Goal: Task Accomplishment & Management: Manage account settings

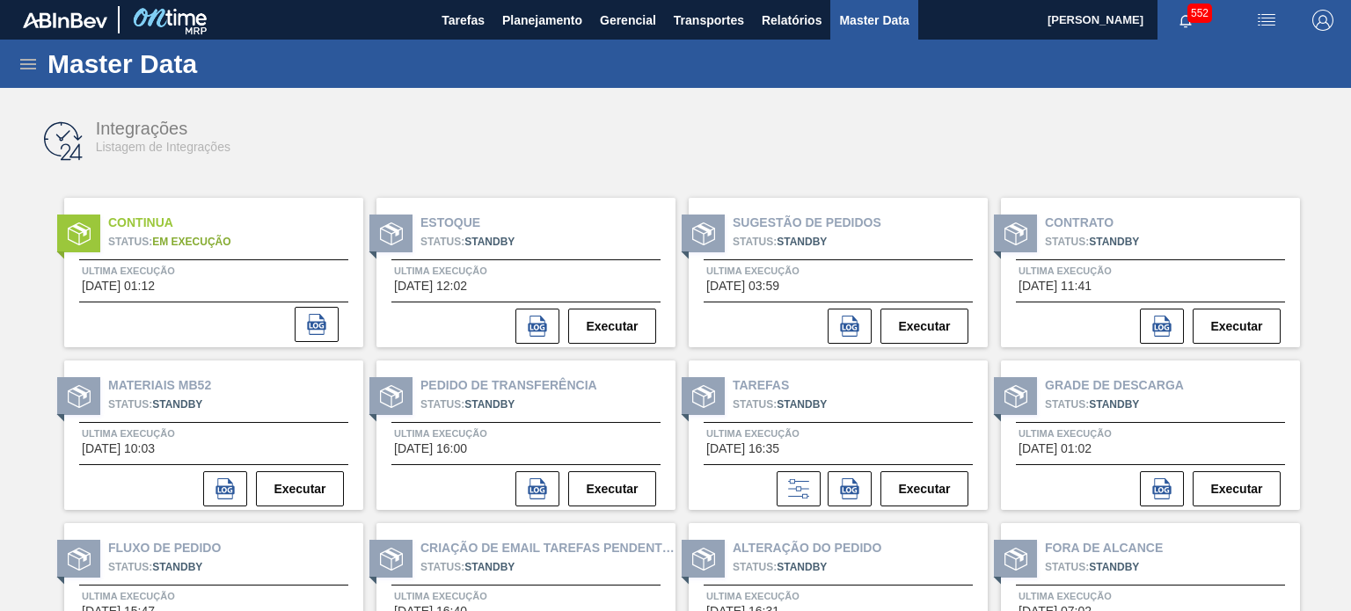
click at [30, 57] on icon at bounding box center [28, 64] width 21 height 21
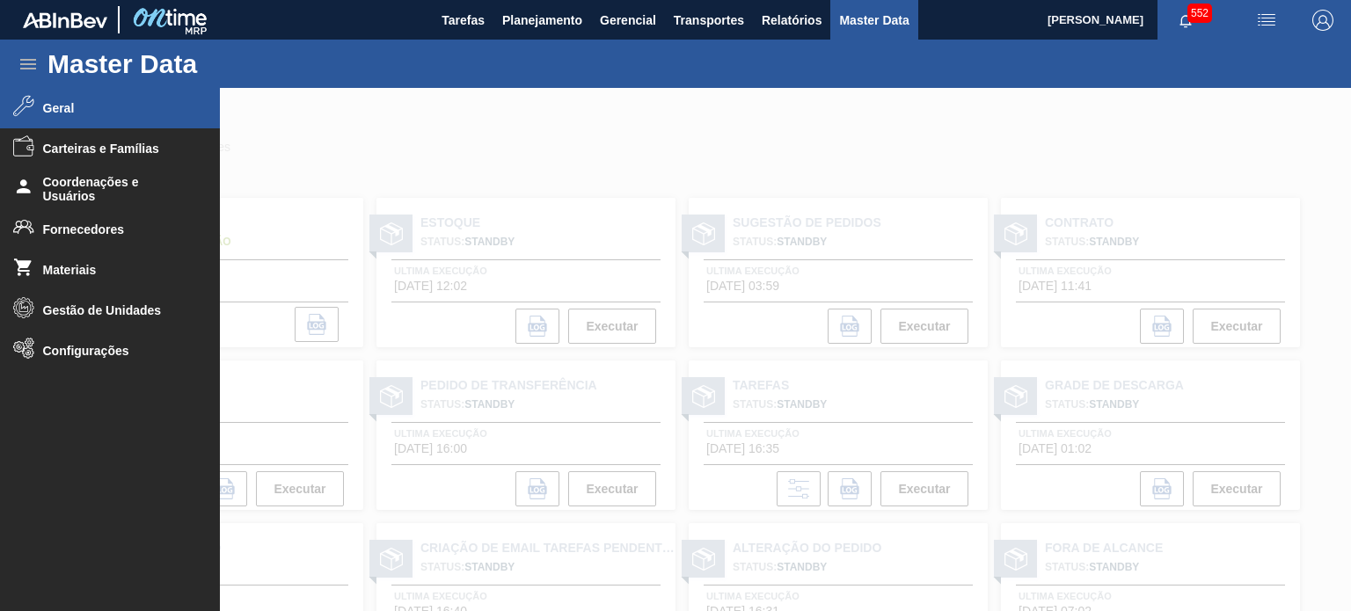
click at [54, 108] on span "Geral" at bounding box center [115, 108] width 145 height 14
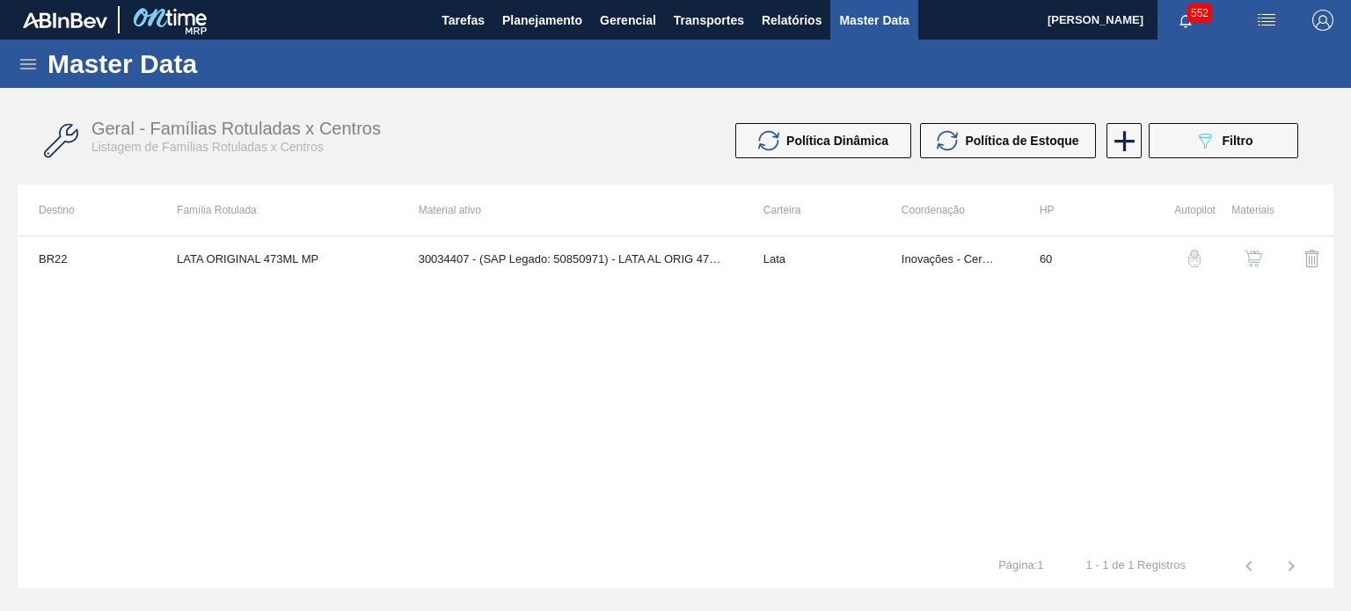
click at [1262, 255] on div "button" at bounding box center [1253, 259] width 21 height 18
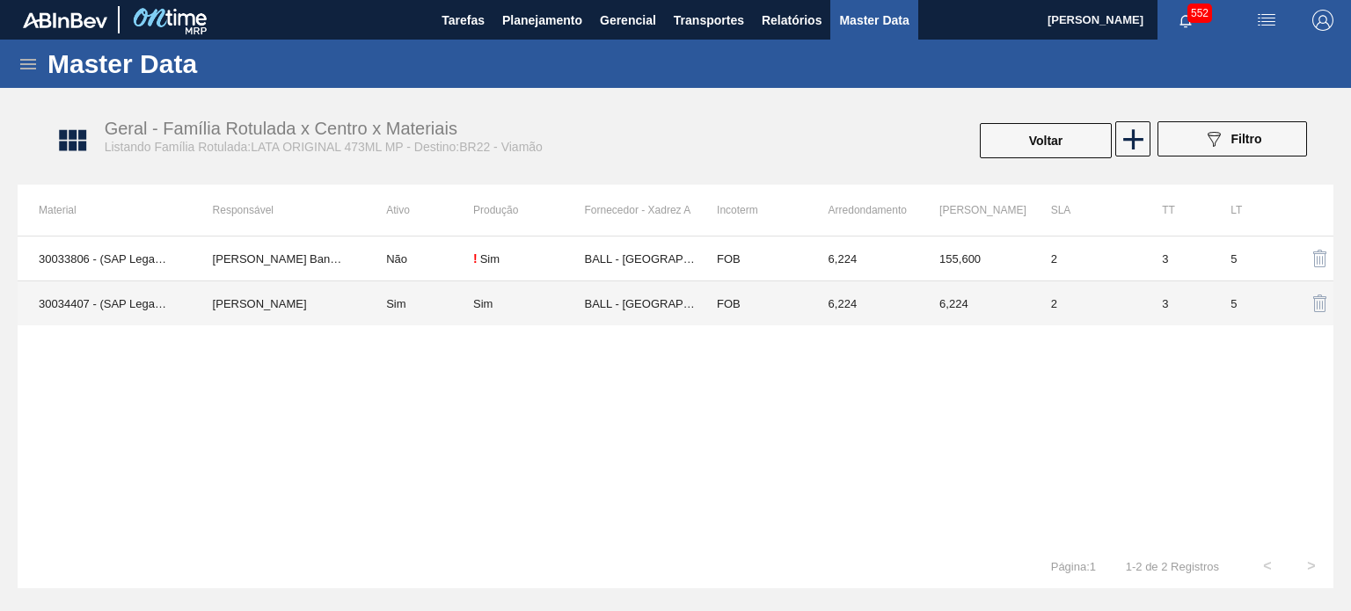
click at [332, 298] on td "BRUNO DE MELLO DUARTE" at bounding box center [279, 304] width 174 height 45
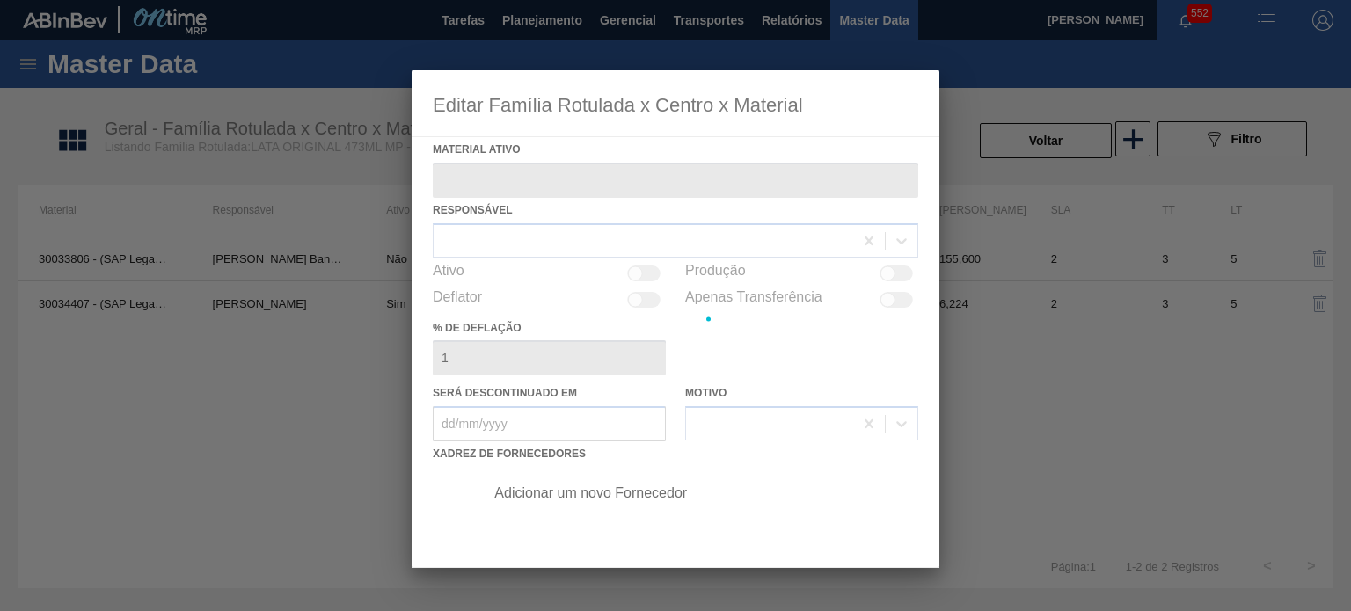
type ativo "30034407 - (SAP Legado: 50850971) - LATA AL ORIG 473ML BRILHO MULTIPACK"
checkbox input "true"
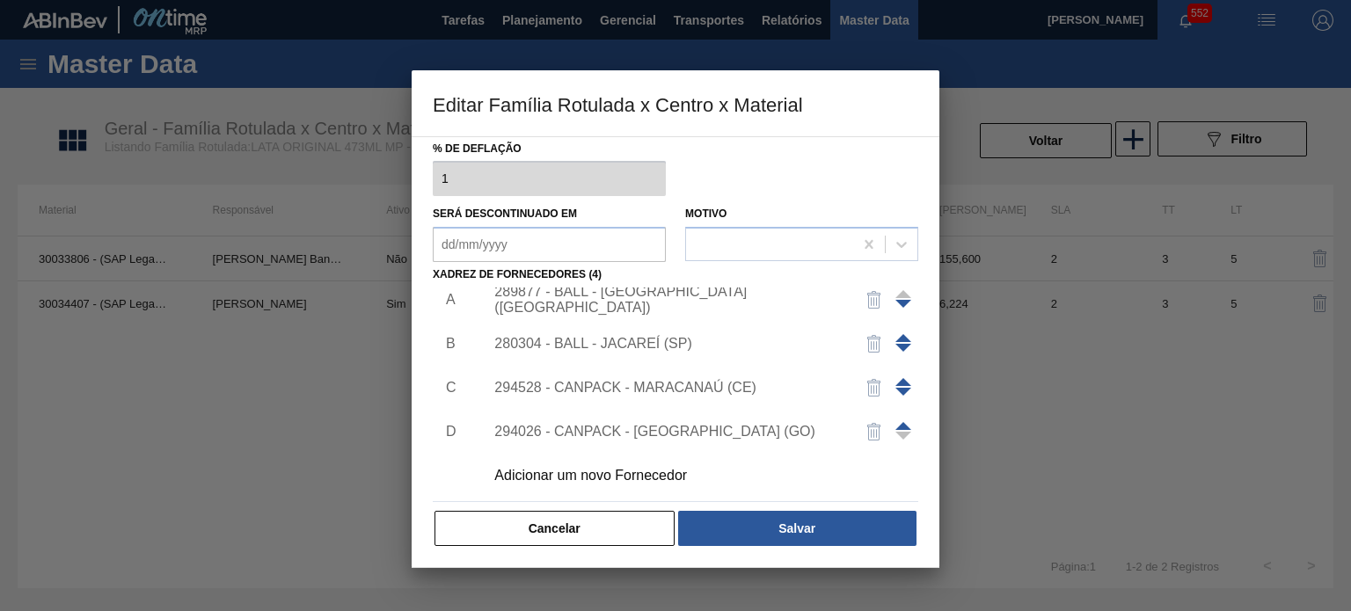
scroll to position [18, 0]
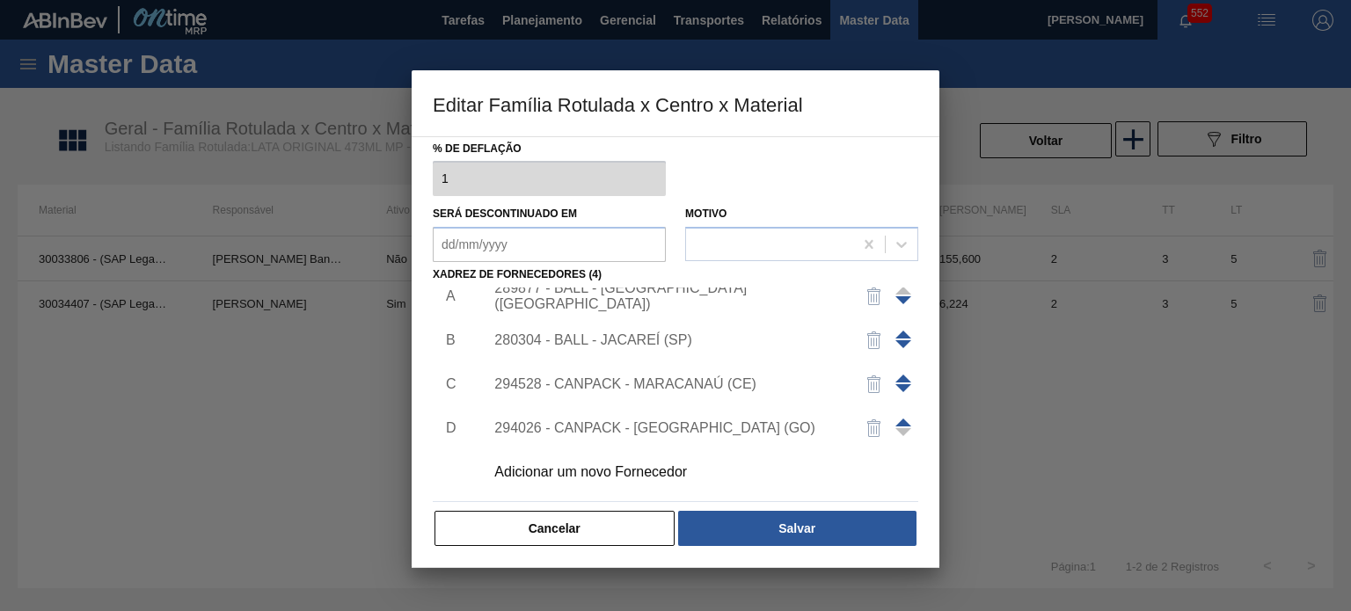
click at [598, 479] on div "Adicionar um novo Fornecedor" at bounding box center [696, 472] width 444 height 44
click at [593, 471] on div "Adicionar um novo Fornecedor" at bounding box center [666, 472] width 345 height 16
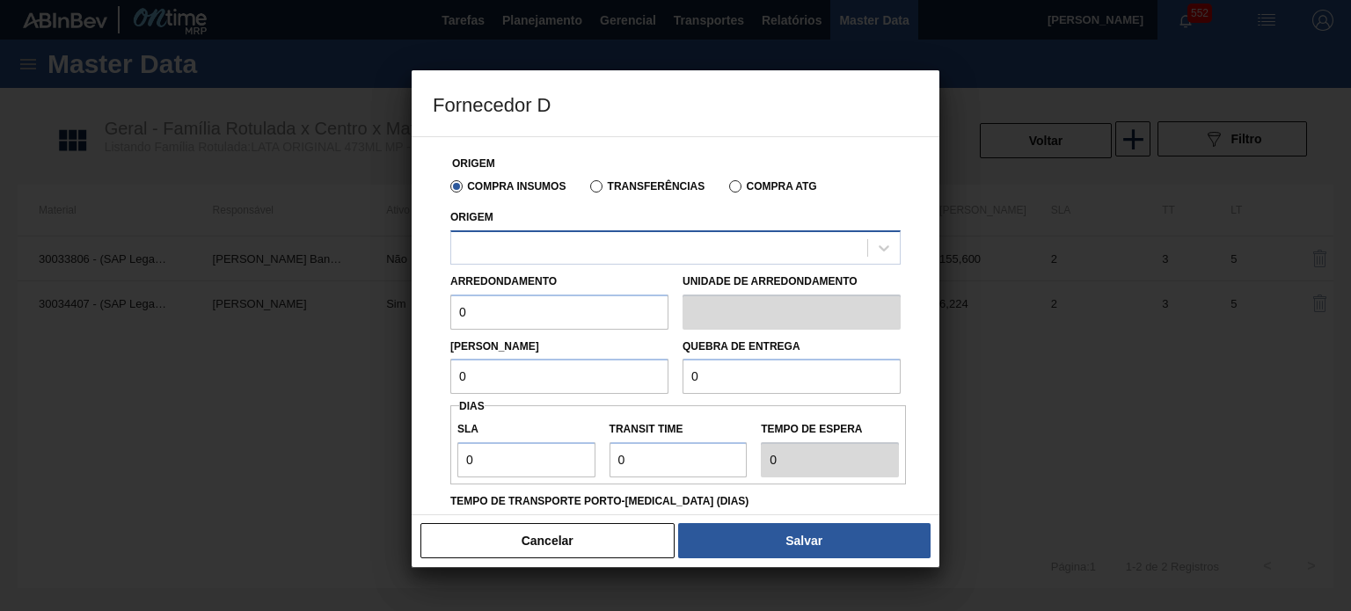
click at [564, 231] on div at bounding box center [675, 247] width 450 height 34
click at [567, 241] on div at bounding box center [659, 248] width 416 height 26
click at [607, 123] on h3 "Fornecedor D" at bounding box center [676, 103] width 528 height 67
click at [629, 537] on button "Cancelar" at bounding box center [547, 540] width 254 height 35
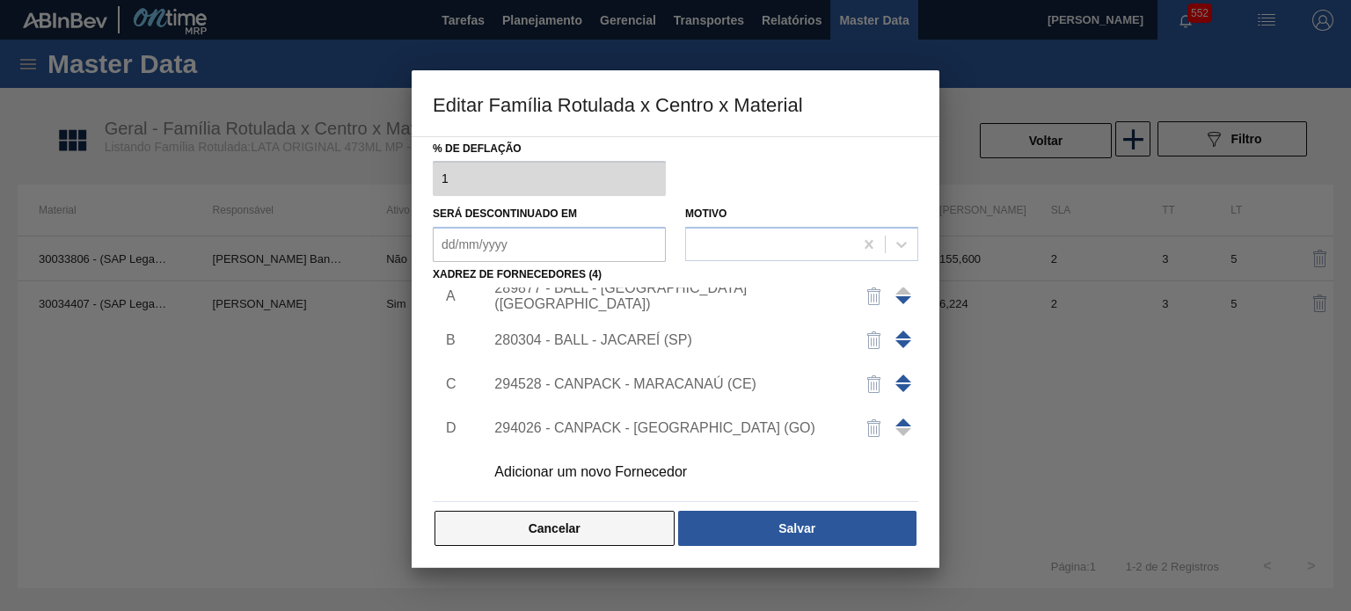
click at [611, 539] on button "Cancelar" at bounding box center [555, 528] width 240 height 35
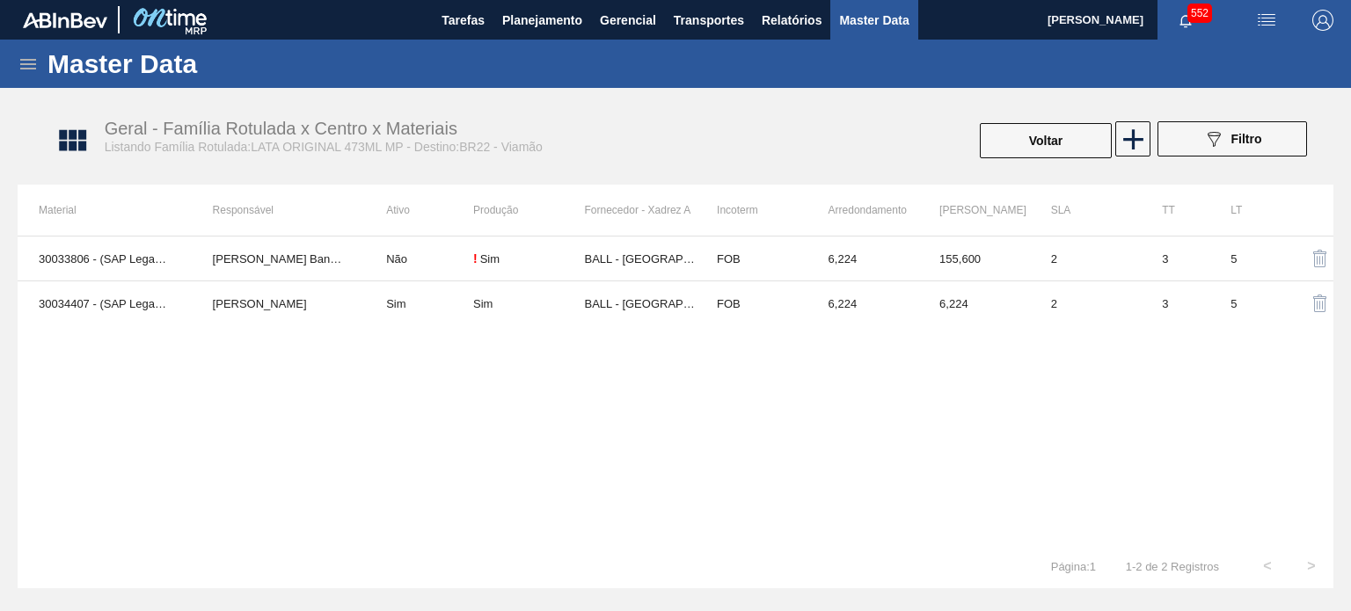
click at [560, 438] on div "30033806 - (SAP Legado: 50840364) - LATA AL 473ML ORIGINAL MP 429 Leticia Marqu…" at bounding box center [676, 390] width 1316 height 309
